Goal: Task Accomplishment & Management: Manage account settings

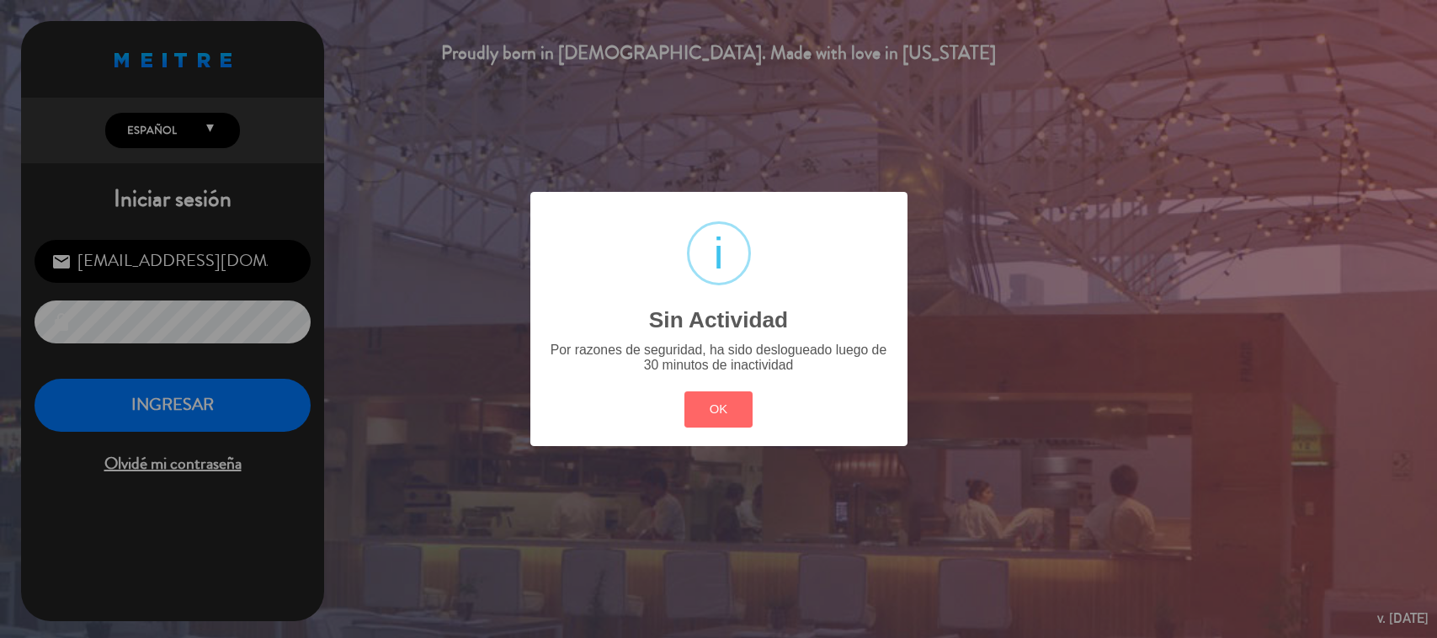
click at [721, 415] on button "OK" at bounding box center [719, 410] width 68 height 36
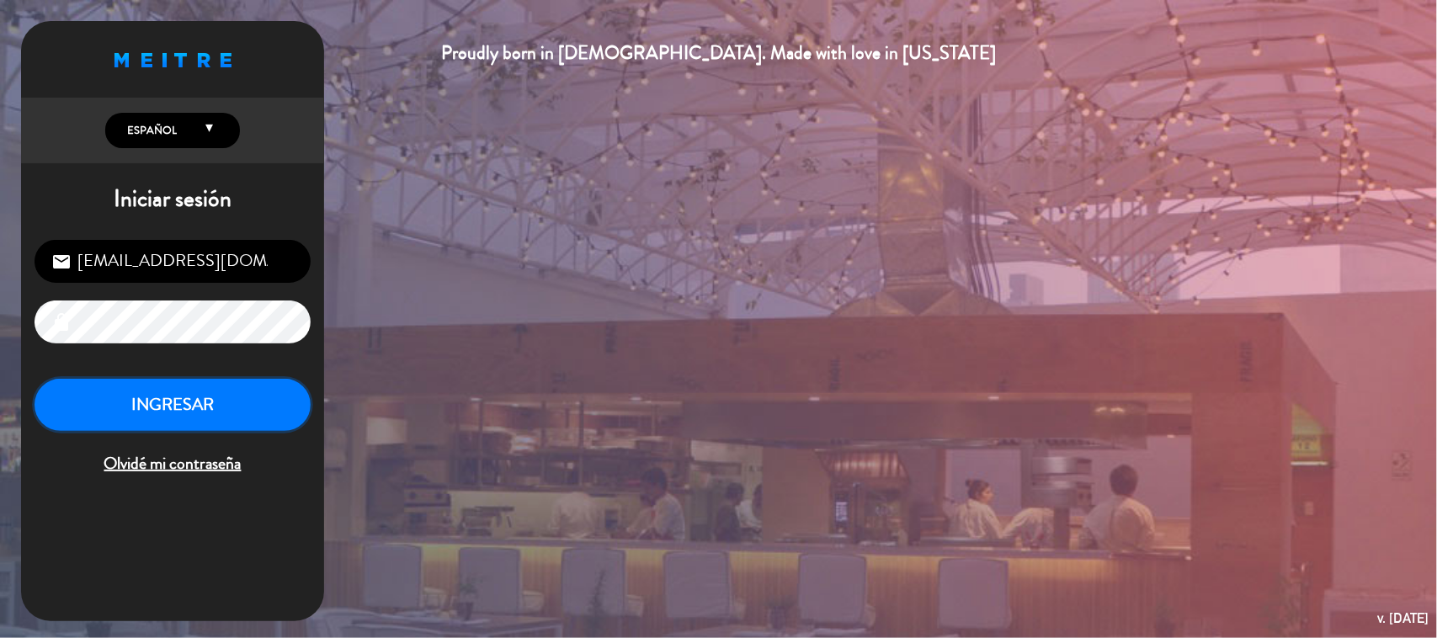
click at [251, 407] on button "INGRESAR" at bounding box center [173, 405] width 276 height 53
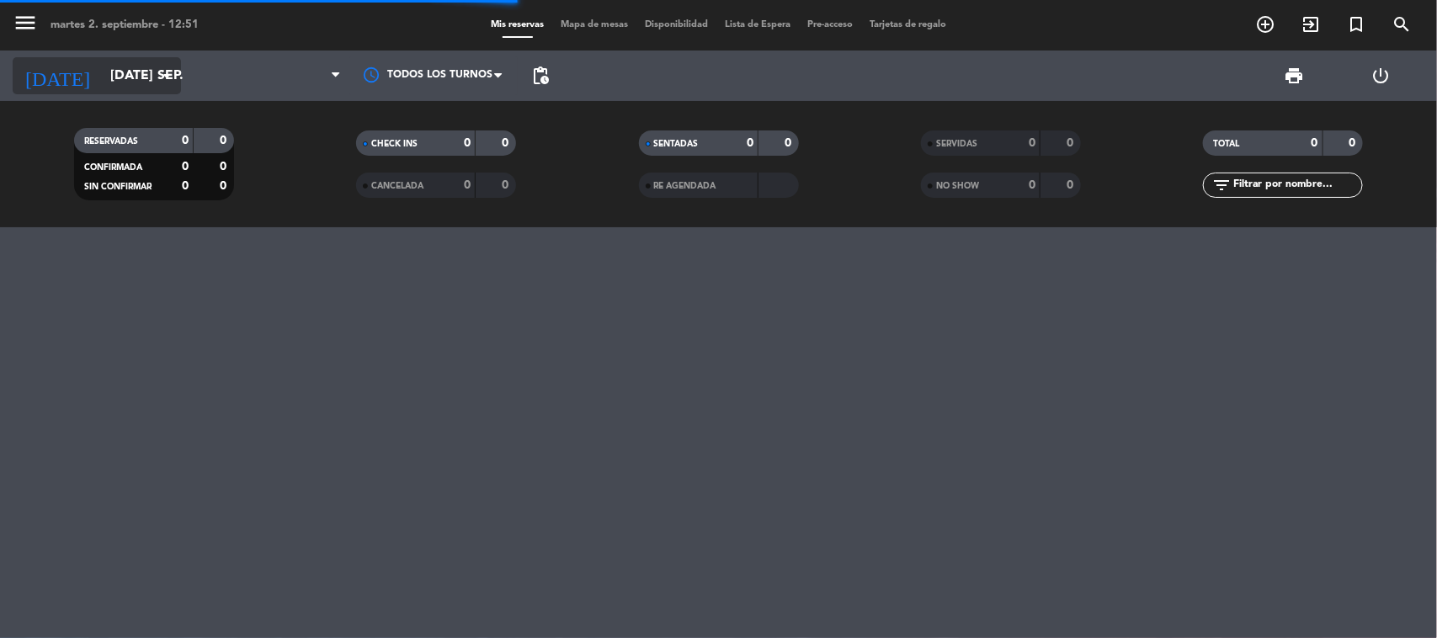
click at [141, 72] on input "[DATE] sep." at bounding box center [191, 76] width 178 height 33
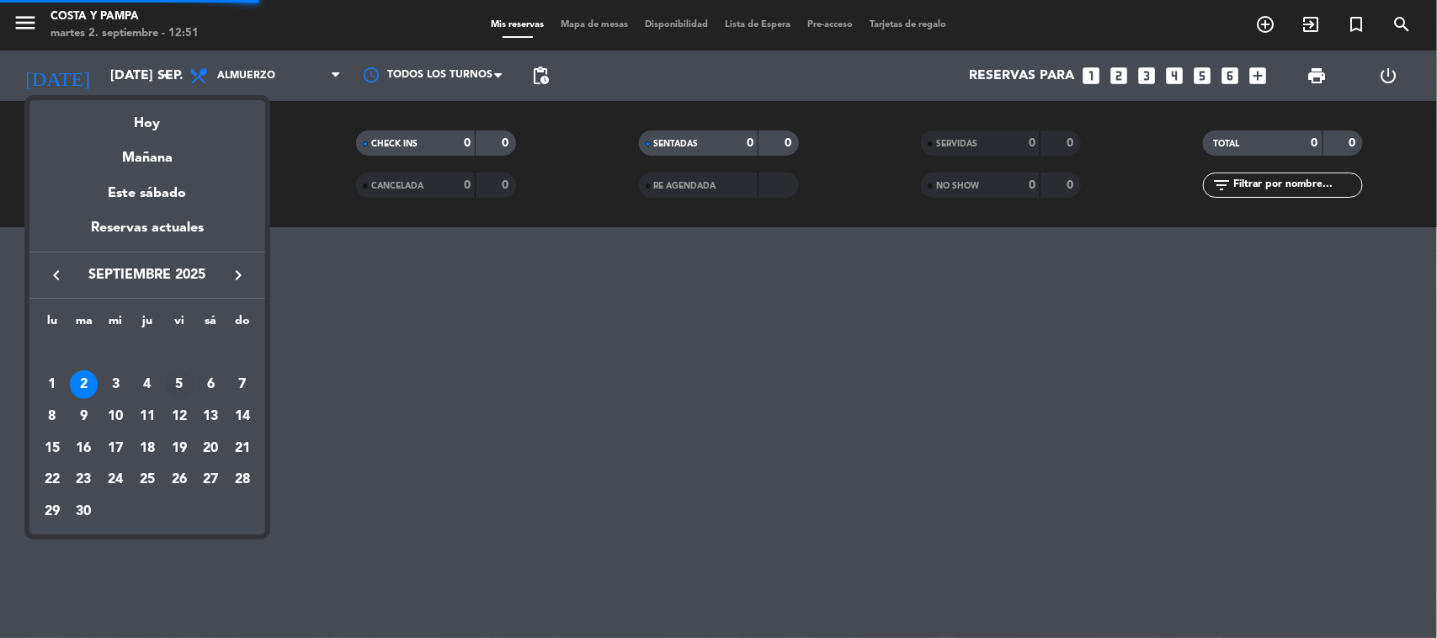
click at [179, 380] on div "5" at bounding box center [179, 385] width 29 height 29
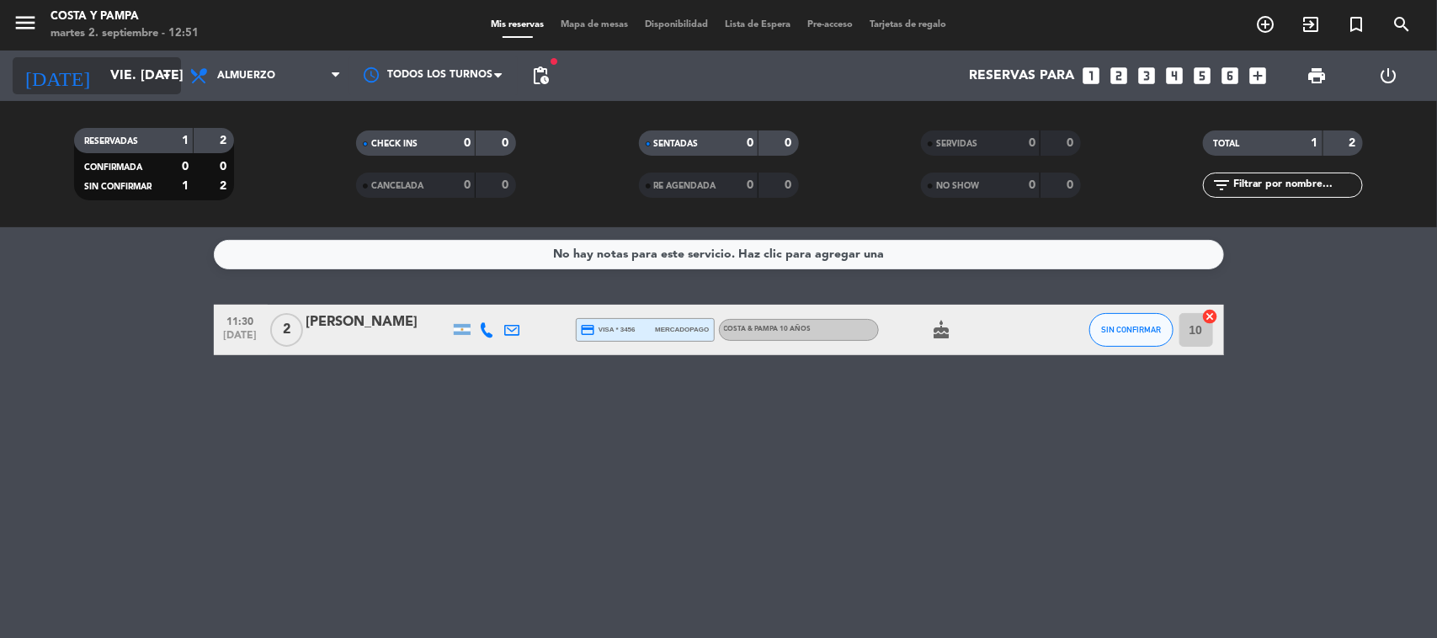
click at [173, 73] on icon "arrow_drop_down" at bounding box center [167, 76] width 20 height 20
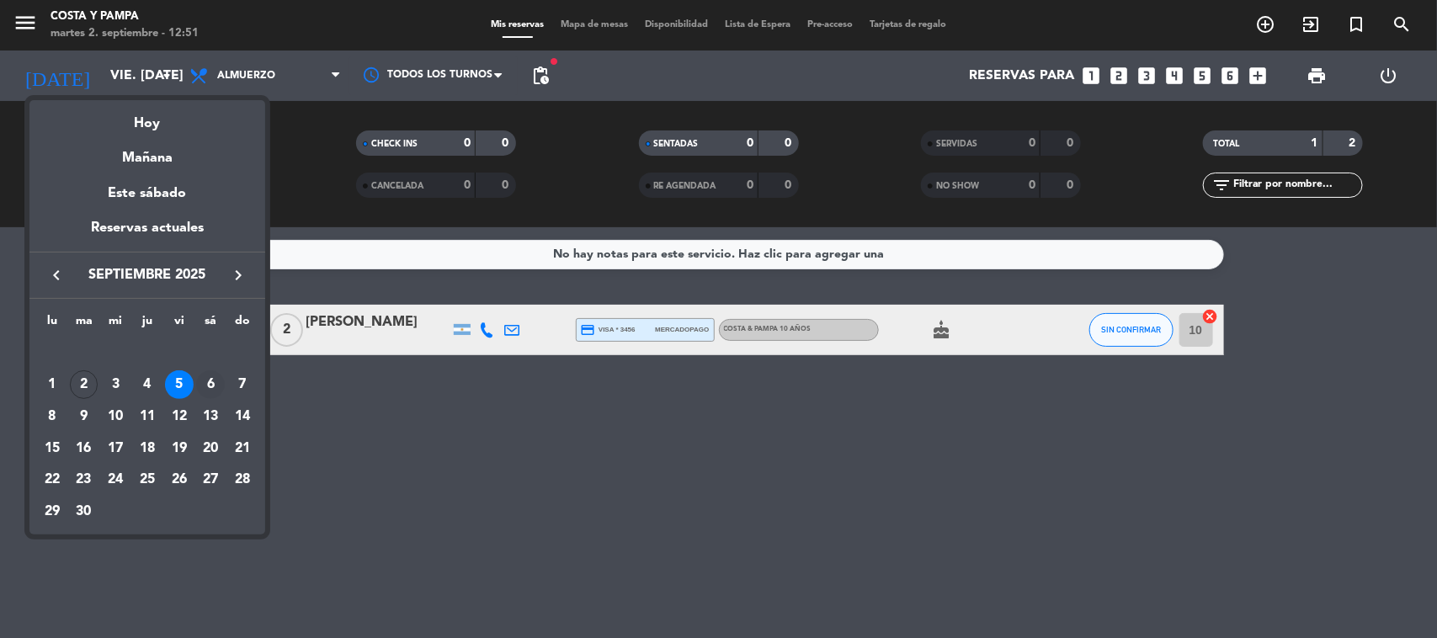
click at [203, 381] on div "6" at bounding box center [210, 385] width 29 height 29
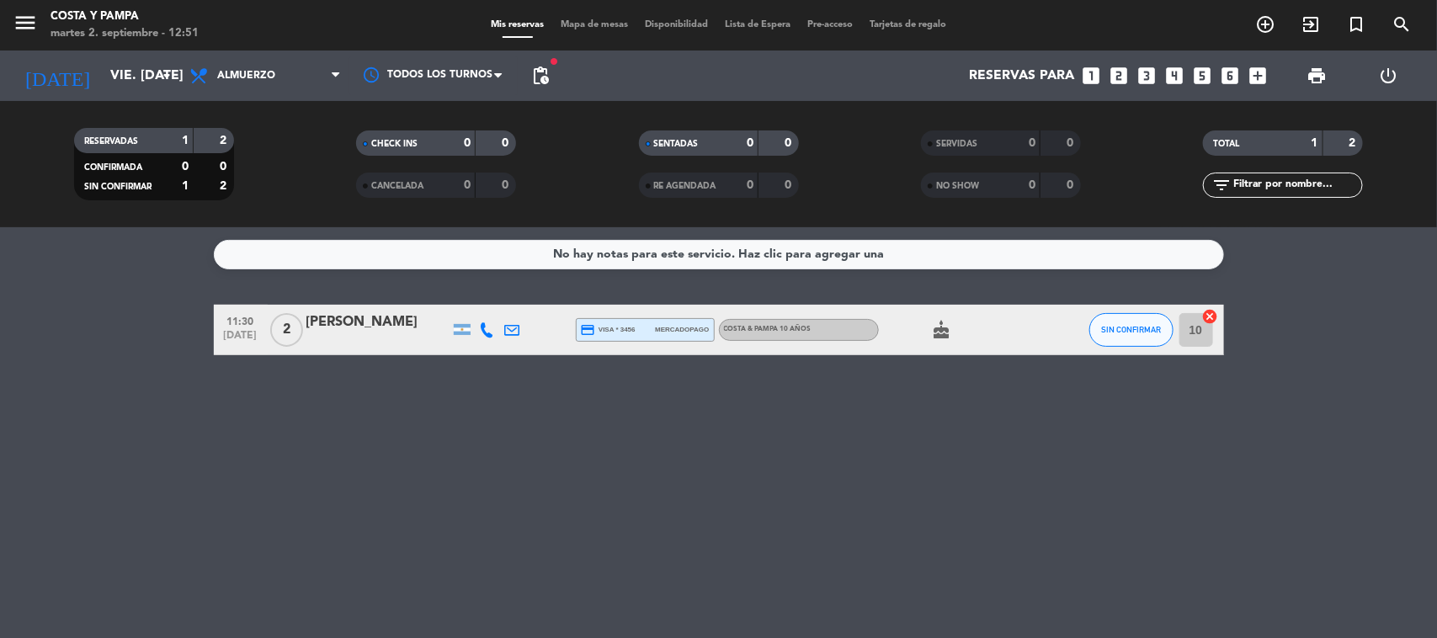
type input "sáb. [DATE]"
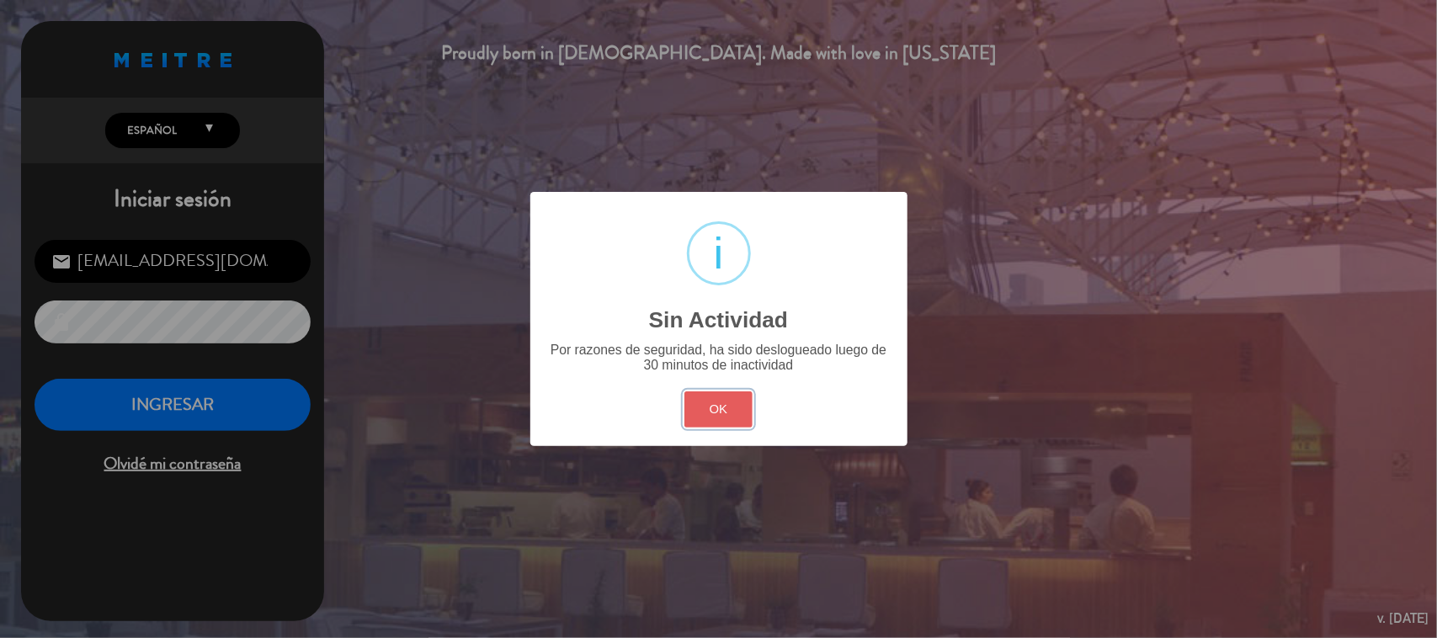
click at [722, 419] on button "OK" at bounding box center [719, 410] width 68 height 36
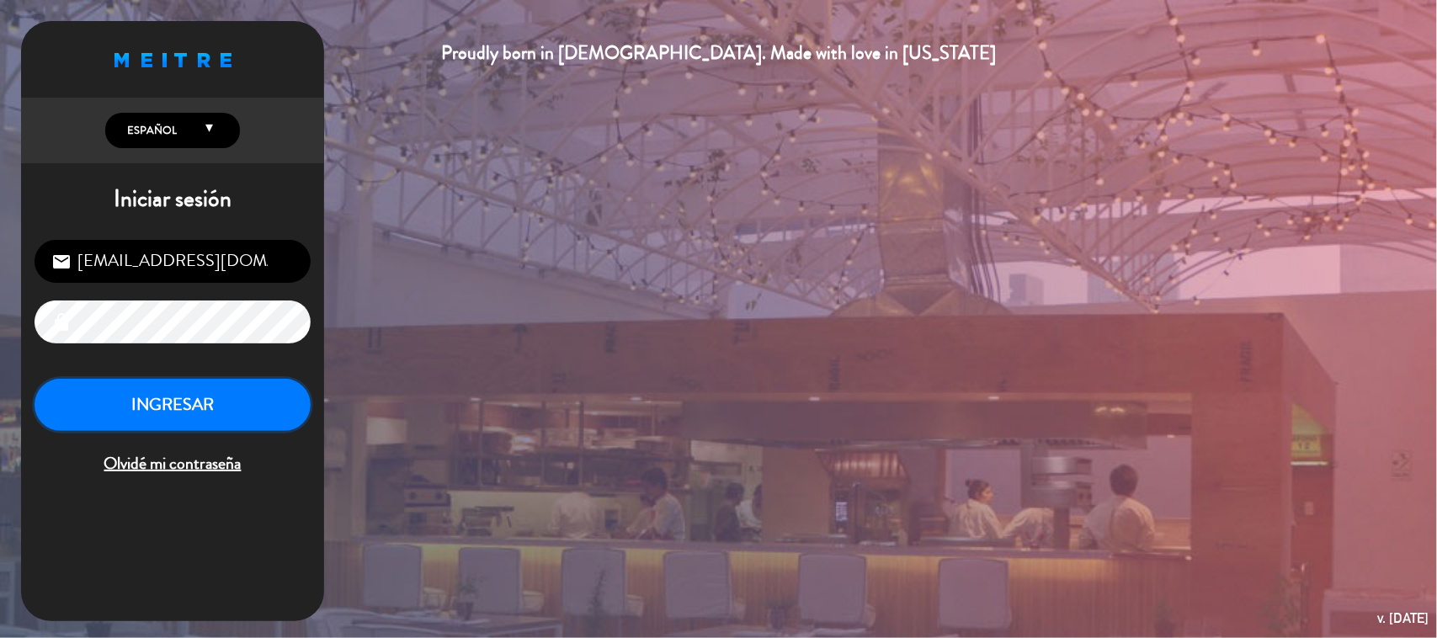
click at [196, 413] on button "INGRESAR" at bounding box center [173, 405] width 276 height 53
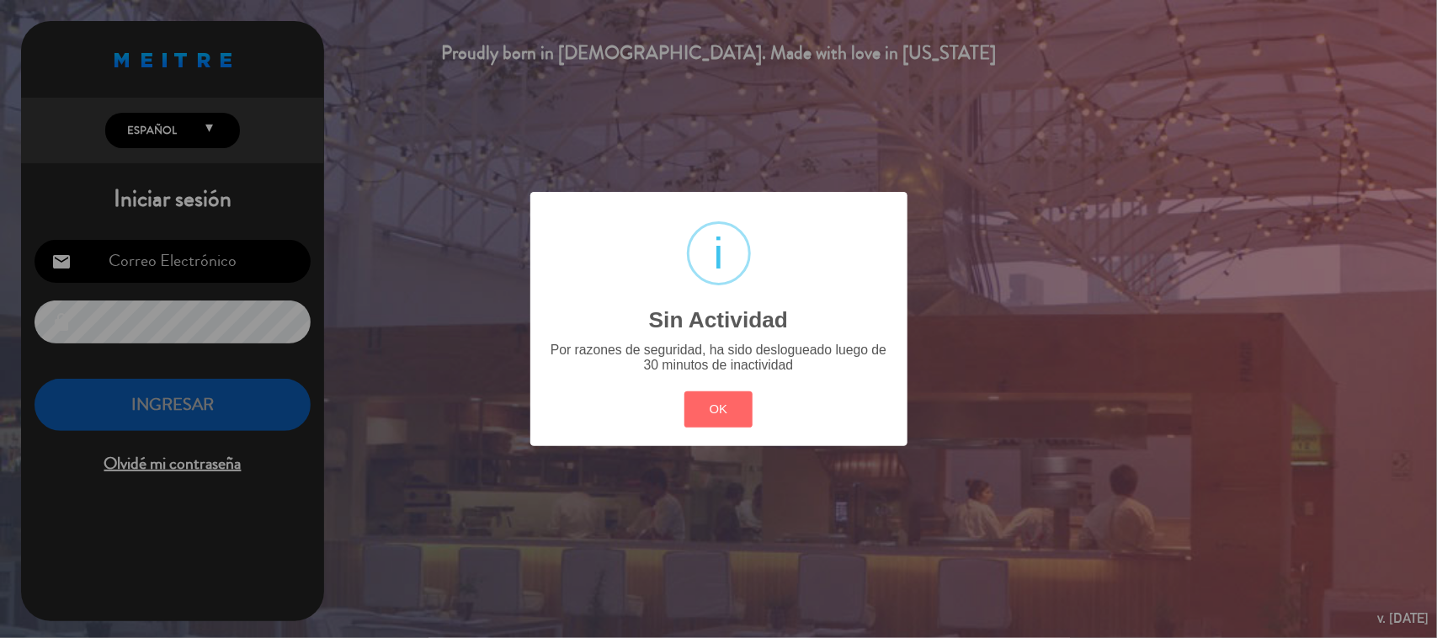
type input "[EMAIL_ADDRESS][DOMAIN_NAME]"
